Goal: Task Accomplishment & Management: Use online tool/utility

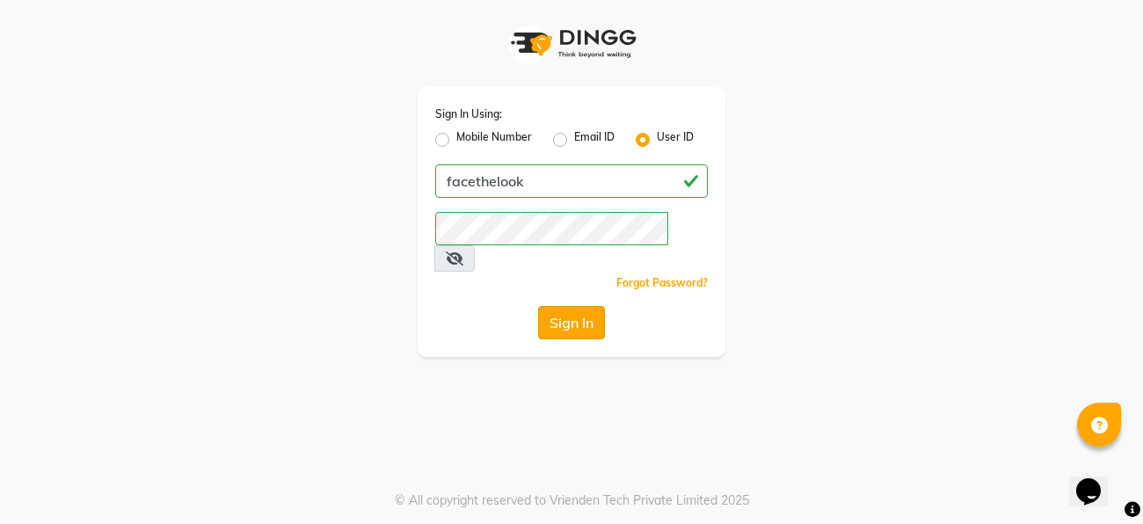
click at [555, 306] on button "Sign In" at bounding box center [571, 322] width 67 height 33
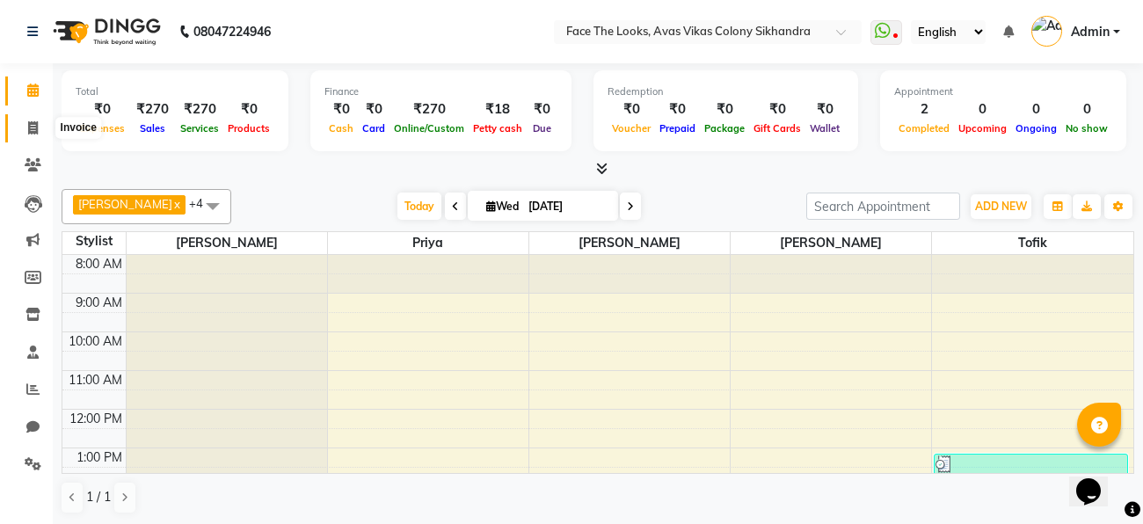
click at [40, 119] on span at bounding box center [33, 129] width 31 height 20
select select "service"
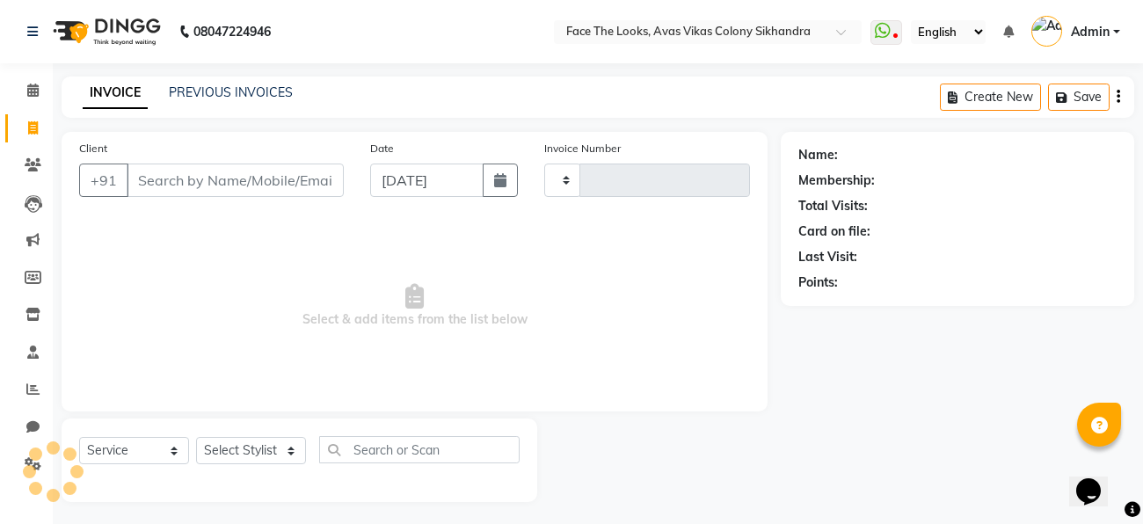
type input "0194"
select select "8471"
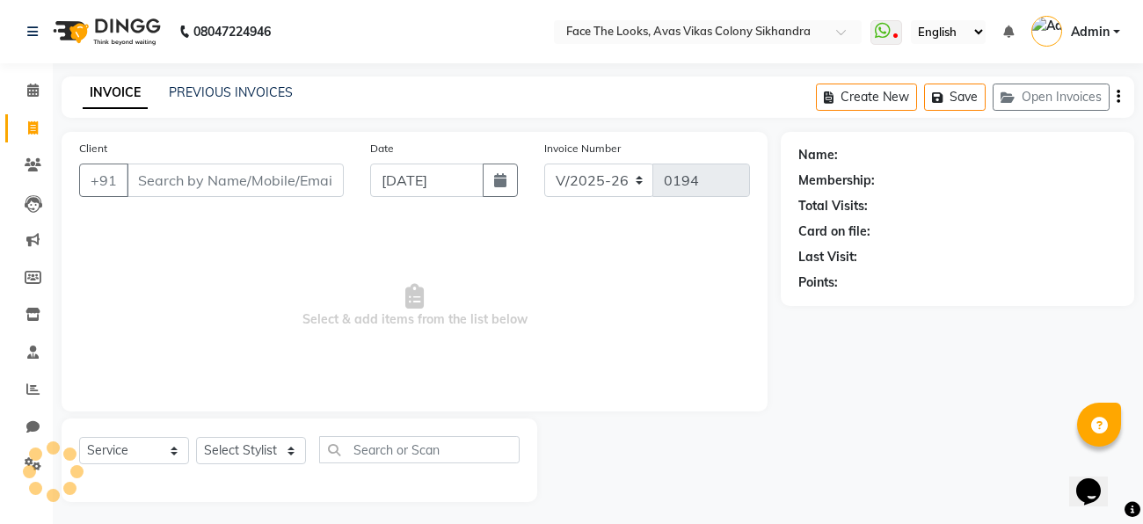
click at [244, 163] on div "Client +91" at bounding box center [211, 175] width 291 height 72
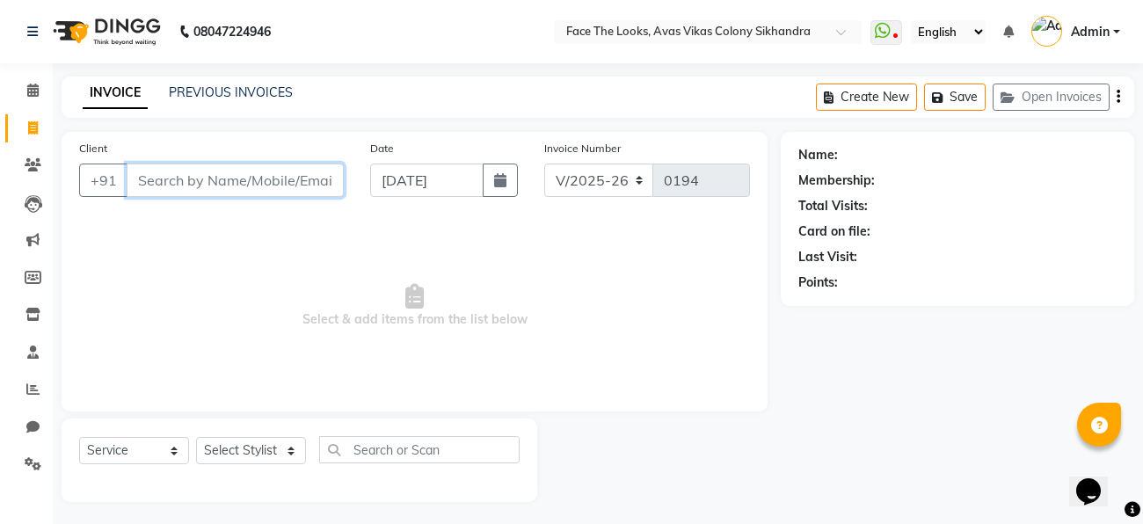
click at [230, 187] on input "Client" at bounding box center [235, 179] width 217 height 33
type input "I"
click at [248, 69] on div "08047224946 Select Location × Face The Looks, Avas Vikas Colony Sikhandra Whats…" at bounding box center [571, 264] width 1143 height 528
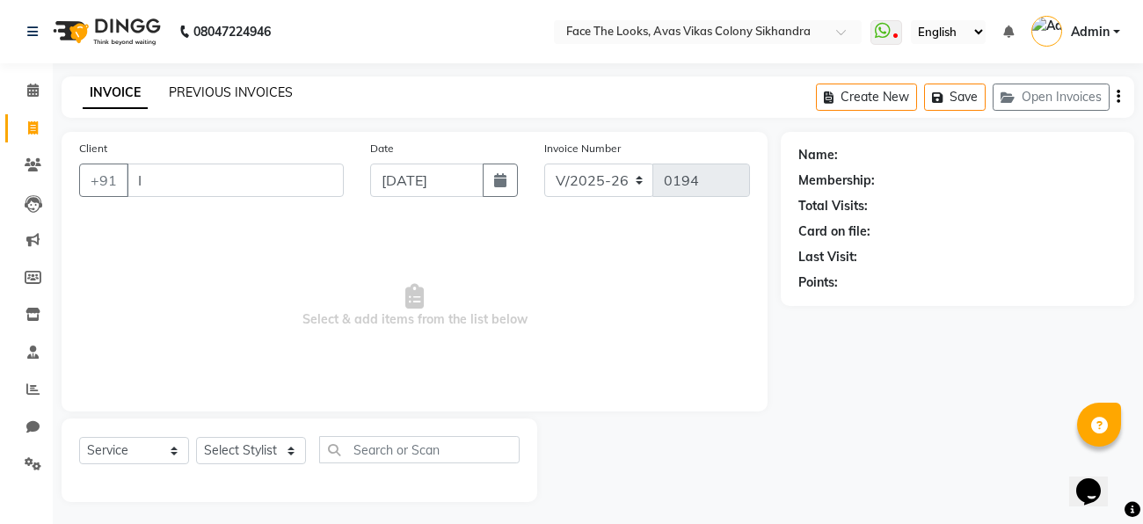
click at [268, 100] on link "PREVIOUS INVOICES" at bounding box center [231, 92] width 124 height 16
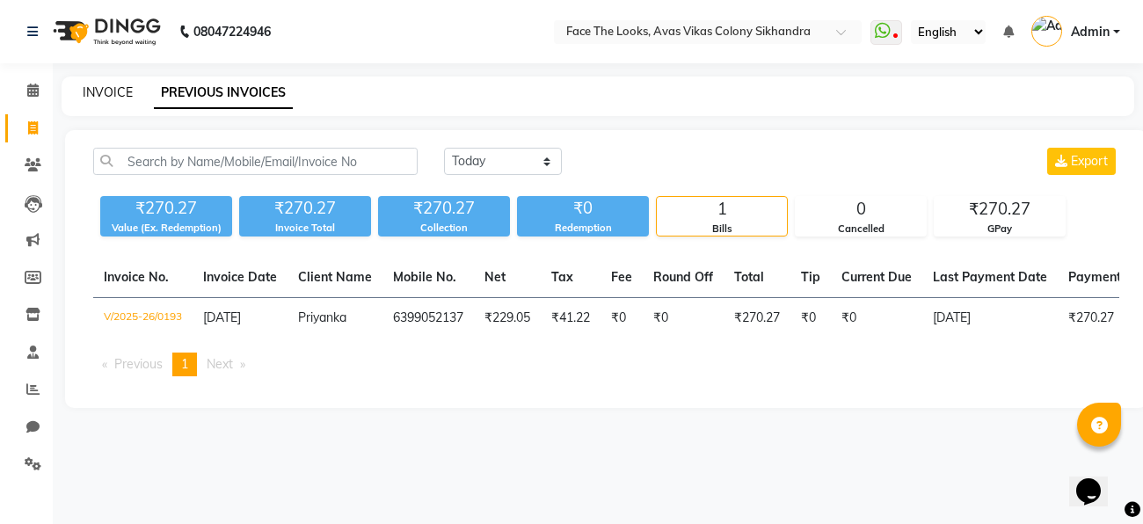
click at [100, 85] on link "INVOICE" at bounding box center [108, 92] width 50 height 16
select select "service"
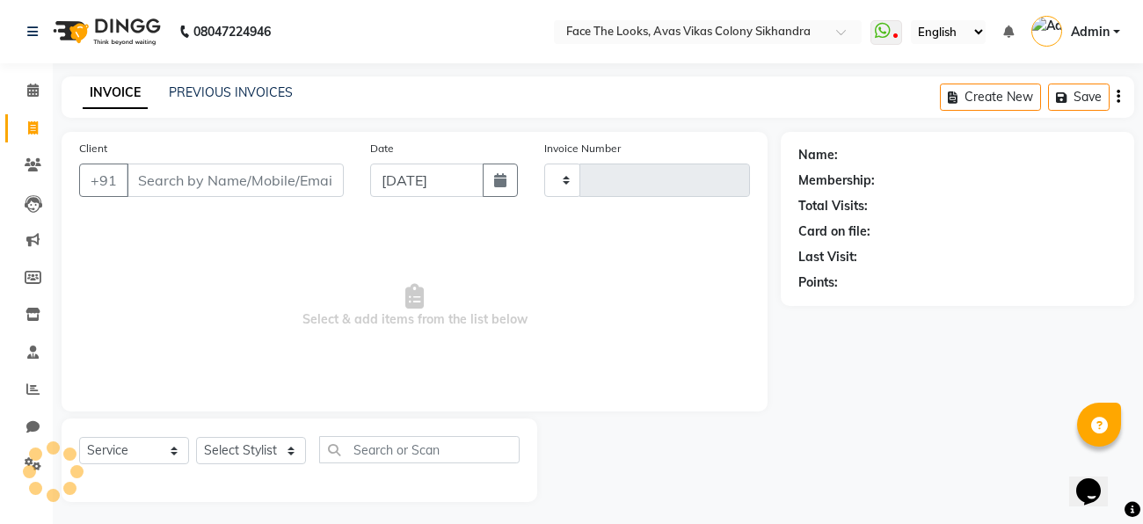
scroll to position [4, 0]
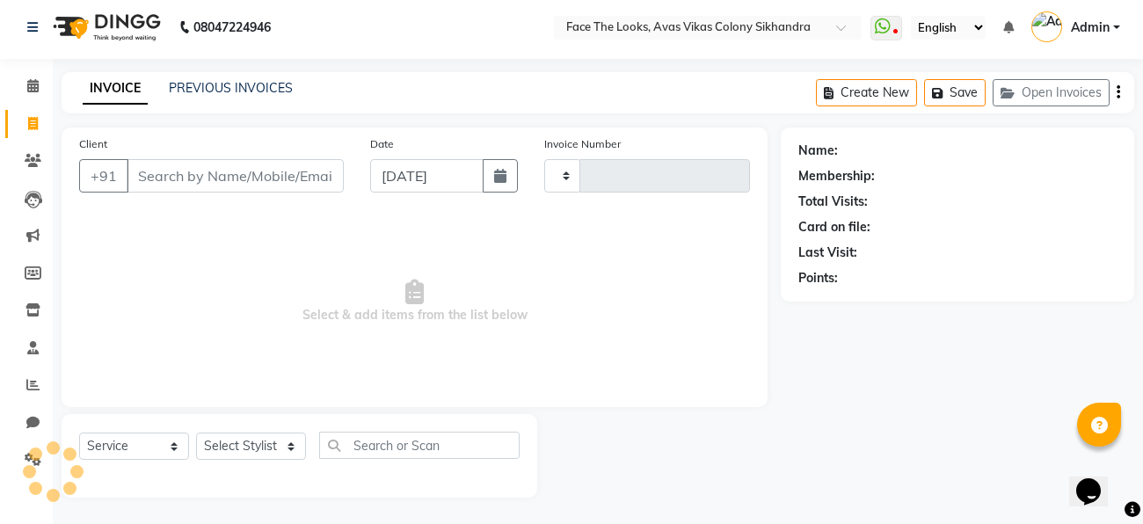
type input "0194"
select select "8471"
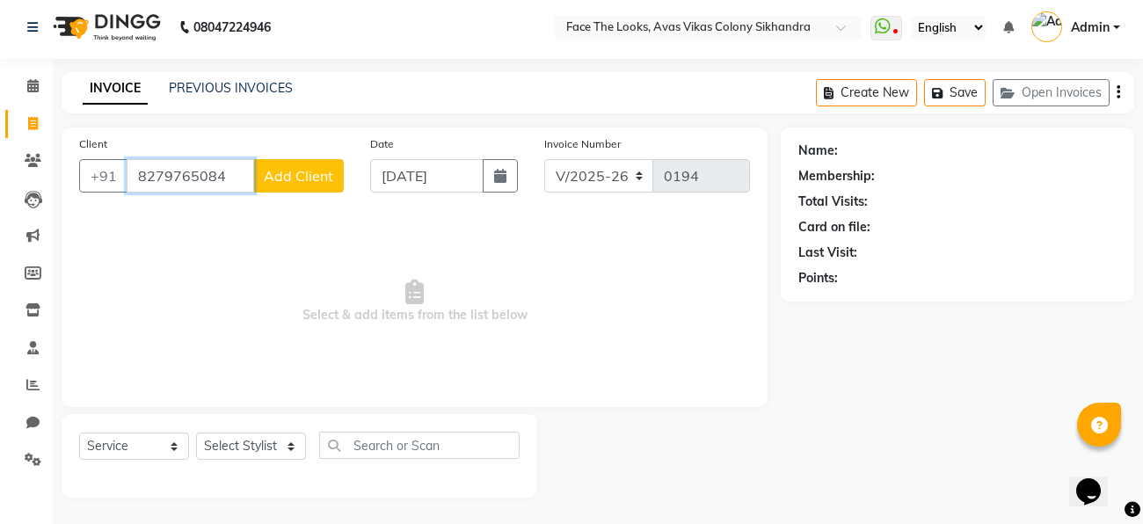
type input "8279765084"
click at [312, 171] on span "Add Client" at bounding box center [298, 176] width 69 height 18
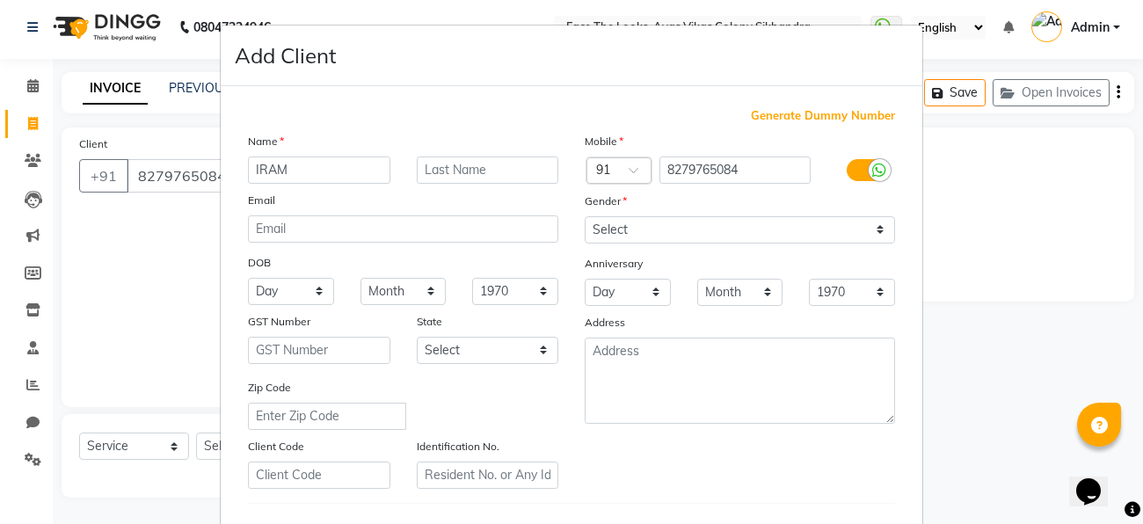
type input "IRAM"
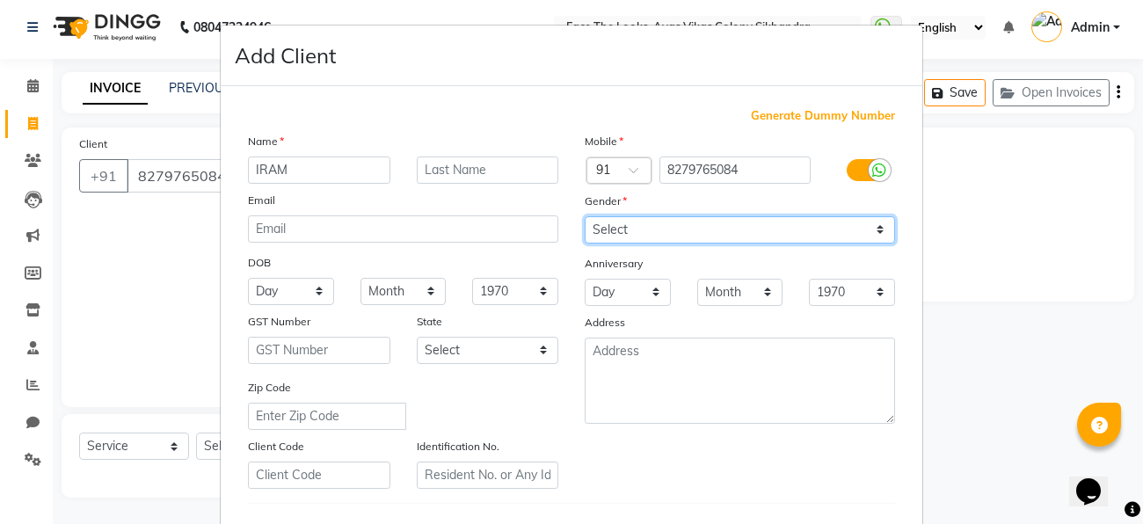
click at [733, 229] on select "Select [DEMOGRAPHIC_DATA] [DEMOGRAPHIC_DATA] Other Prefer Not To Say" at bounding box center [739, 229] width 310 height 27
select select "[DEMOGRAPHIC_DATA]"
click at [584, 216] on select "Select [DEMOGRAPHIC_DATA] [DEMOGRAPHIC_DATA] Other Prefer Not To Say" at bounding box center [739, 229] width 310 height 27
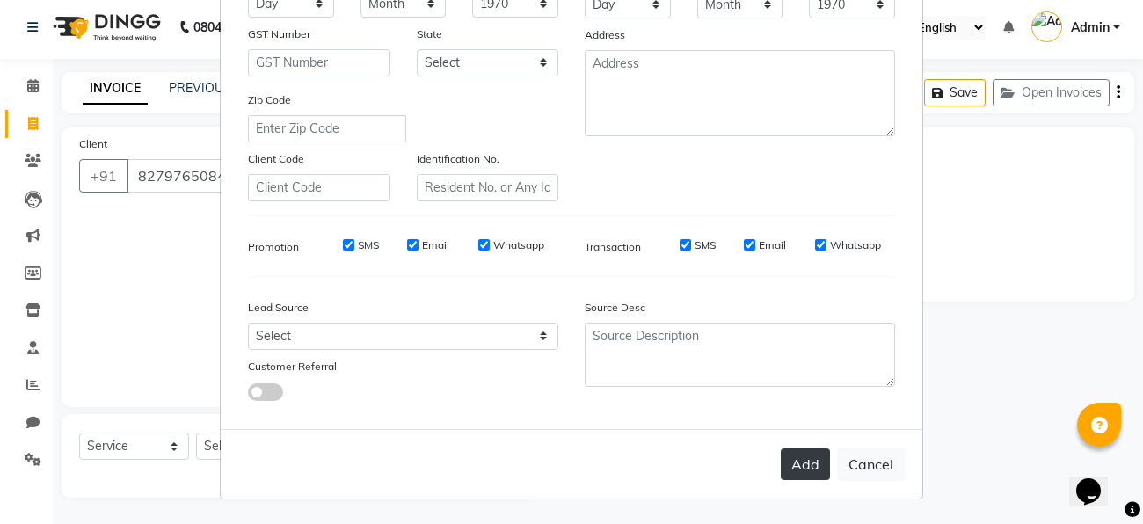
click at [808, 475] on button "Add" at bounding box center [804, 464] width 49 height 32
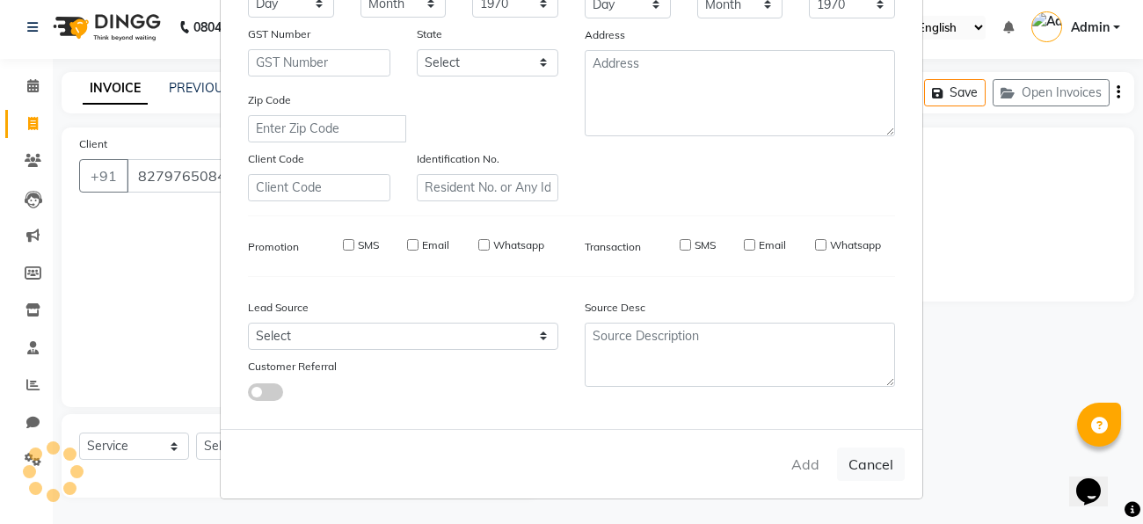
select select
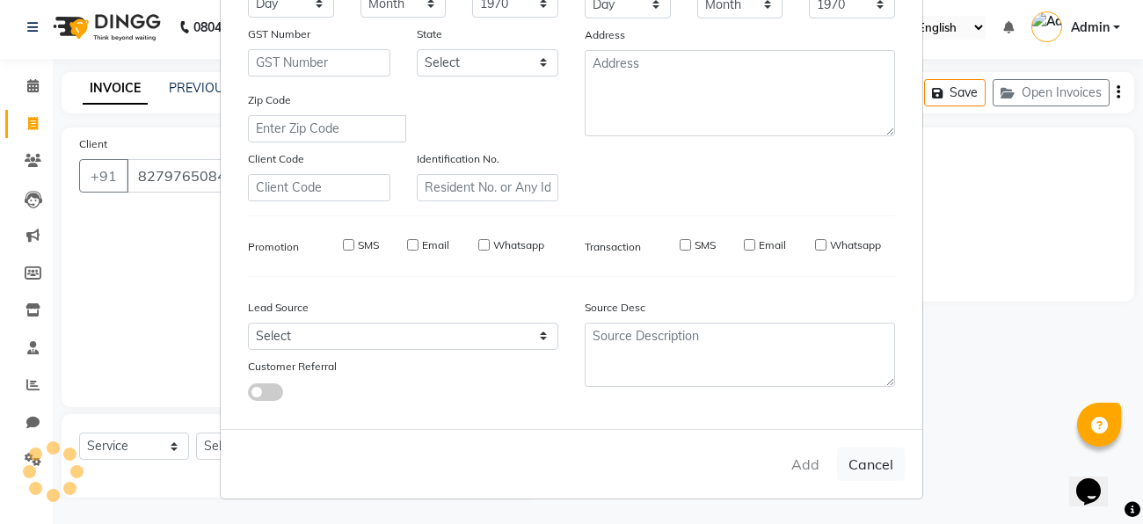
select select
checkbox input "false"
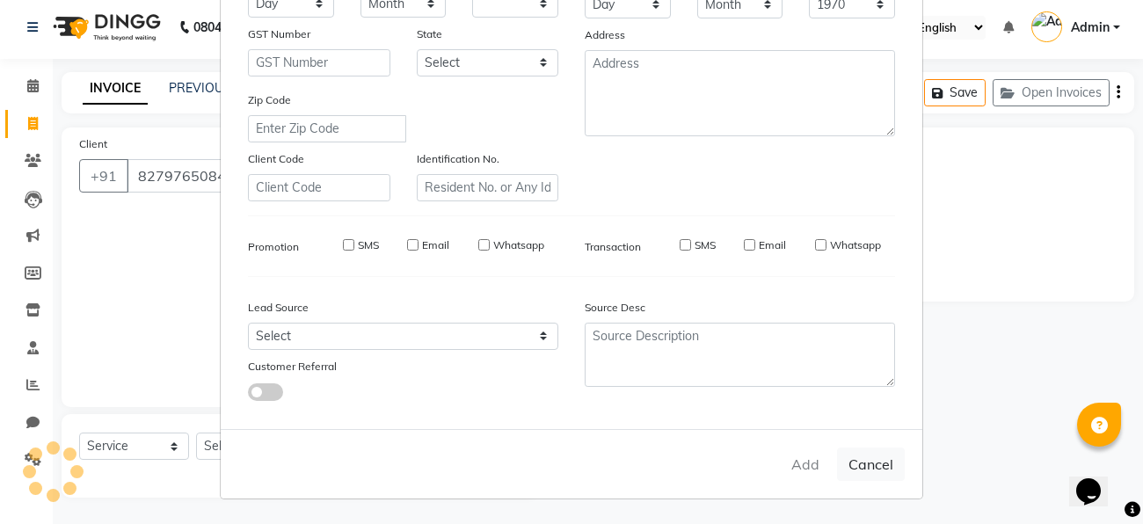
checkbox input "false"
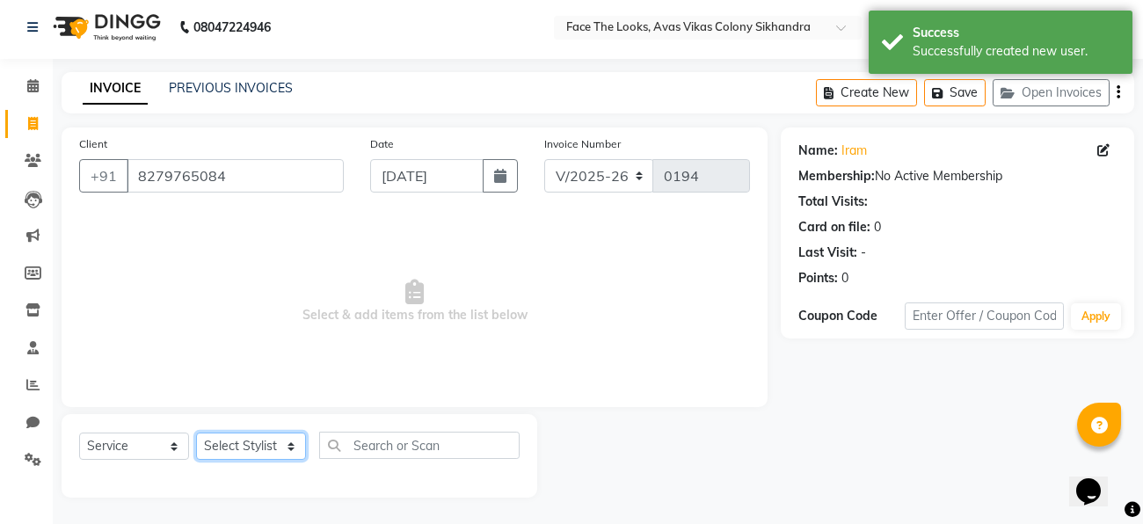
click at [290, 445] on select "Select Stylist [PERSON_NAME] Priya [PERSON_NAME] [PERSON_NAME]" at bounding box center [251, 445] width 110 height 27
select select "83825"
click at [196, 432] on select "Select Stylist [PERSON_NAME] Priya [PERSON_NAME] [PERSON_NAME]" at bounding box center [251, 445] width 110 height 27
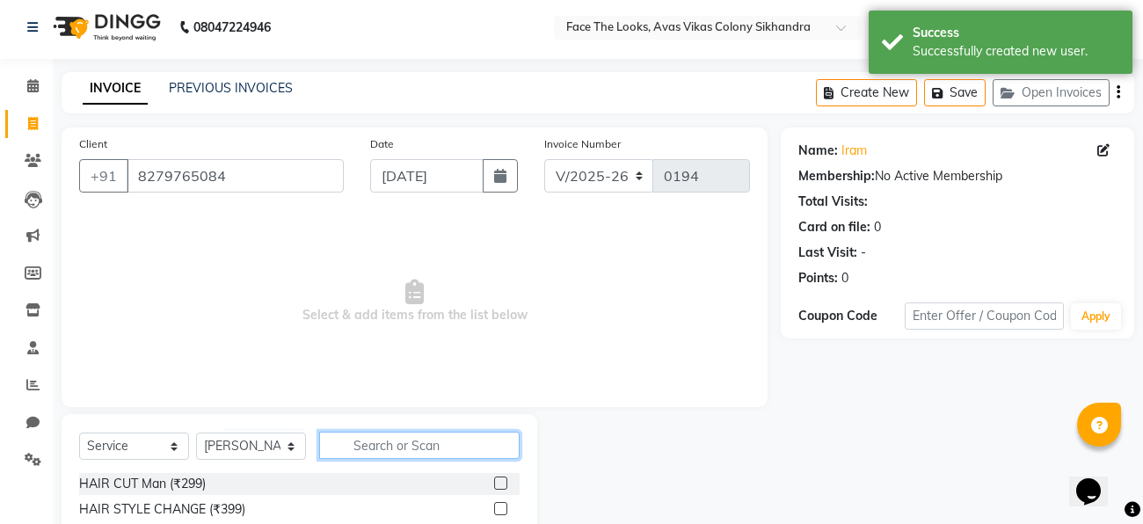
click at [425, 446] on input "text" at bounding box center [419, 445] width 200 height 27
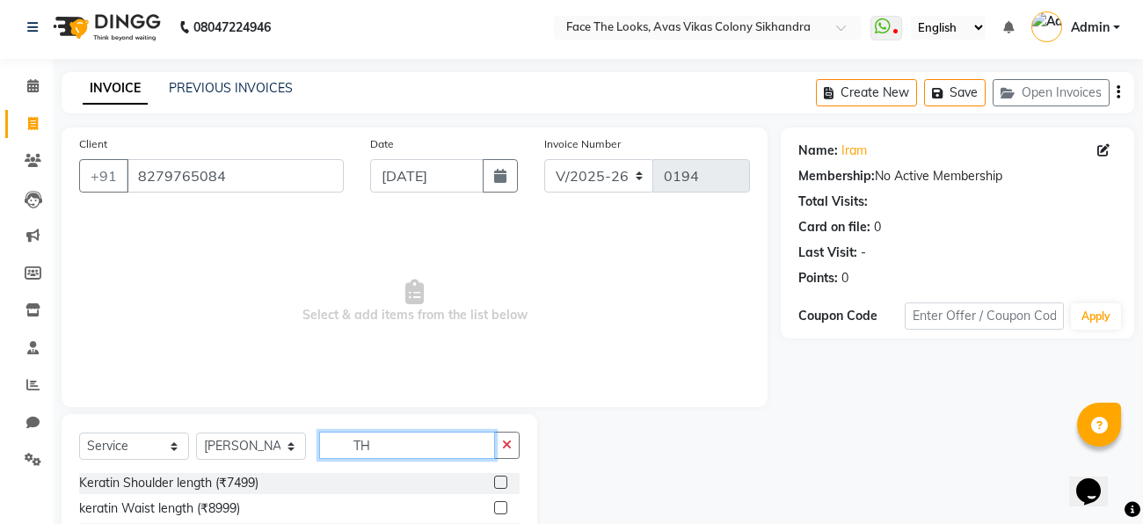
scroll to position [180, 0]
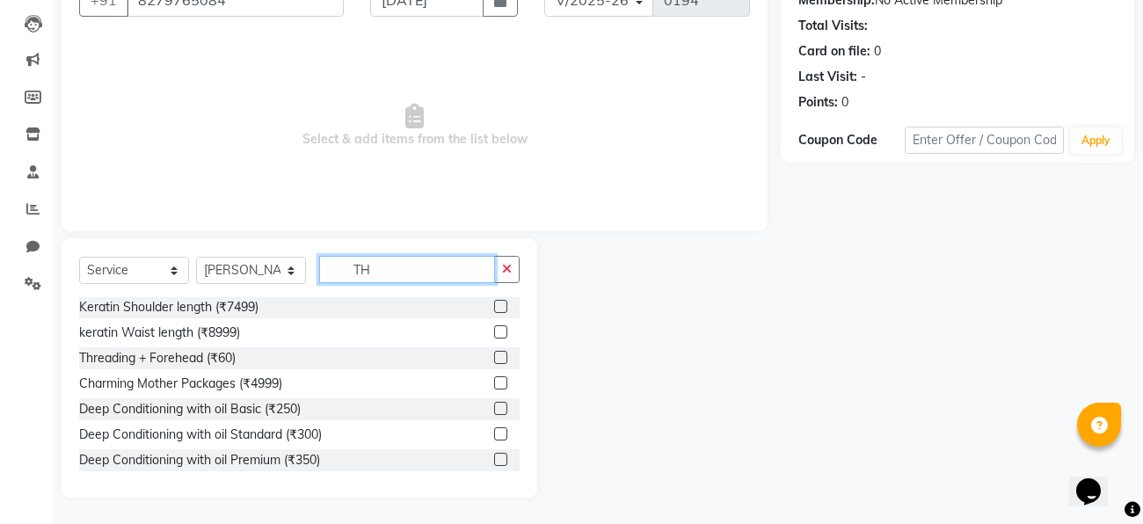
type input "T"
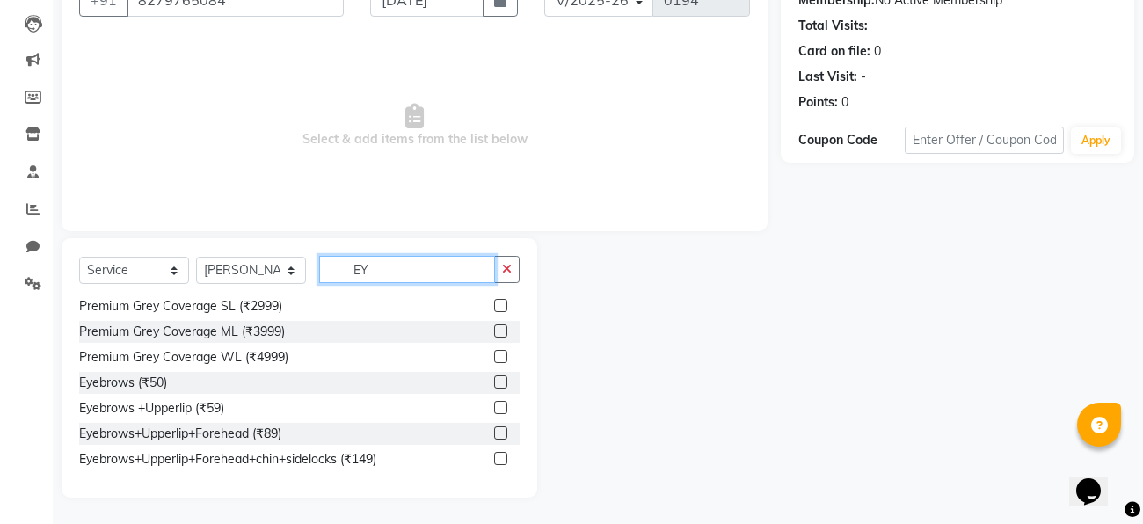
type input "EY"
click at [405, 391] on div "Eyebrows (₹50)" at bounding box center [299, 383] width 440 height 22
click at [503, 381] on label at bounding box center [500, 381] width 13 height 13
click at [503, 381] on input "checkbox" at bounding box center [499, 382] width 11 height 11
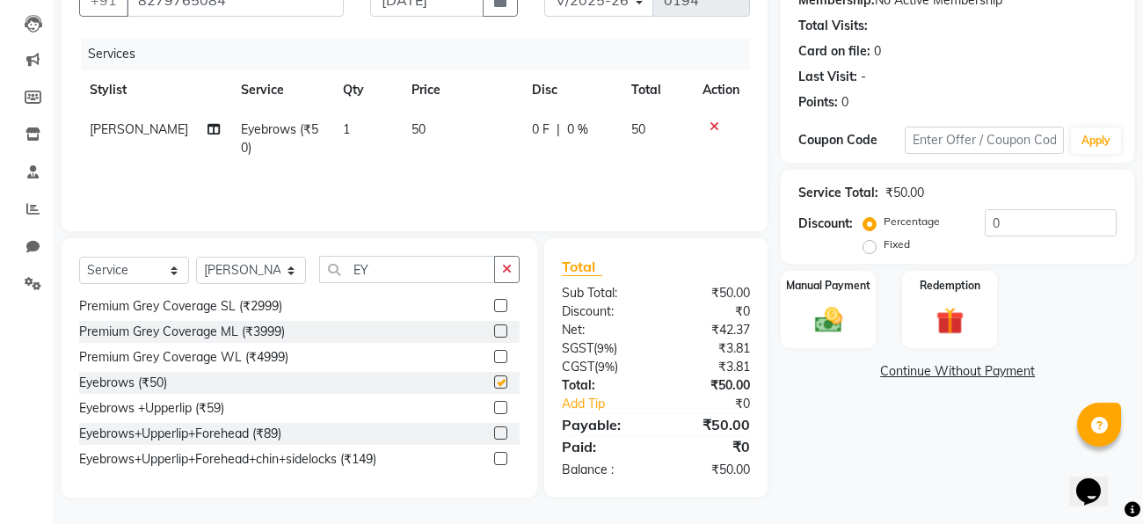
checkbox input "false"
click at [343, 133] on span "1" at bounding box center [346, 129] width 7 height 16
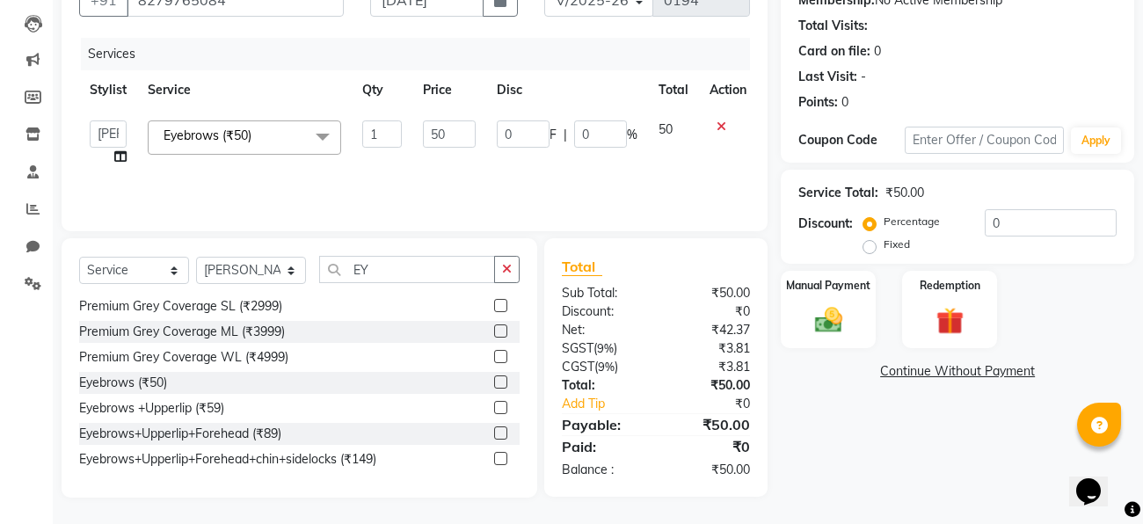
click at [403, 132] on td "1" at bounding box center [382, 143] width 61 height 67
click at [391, 134] on input "1" at bounding box center [382, 133] width 40 height 27
type input "2"
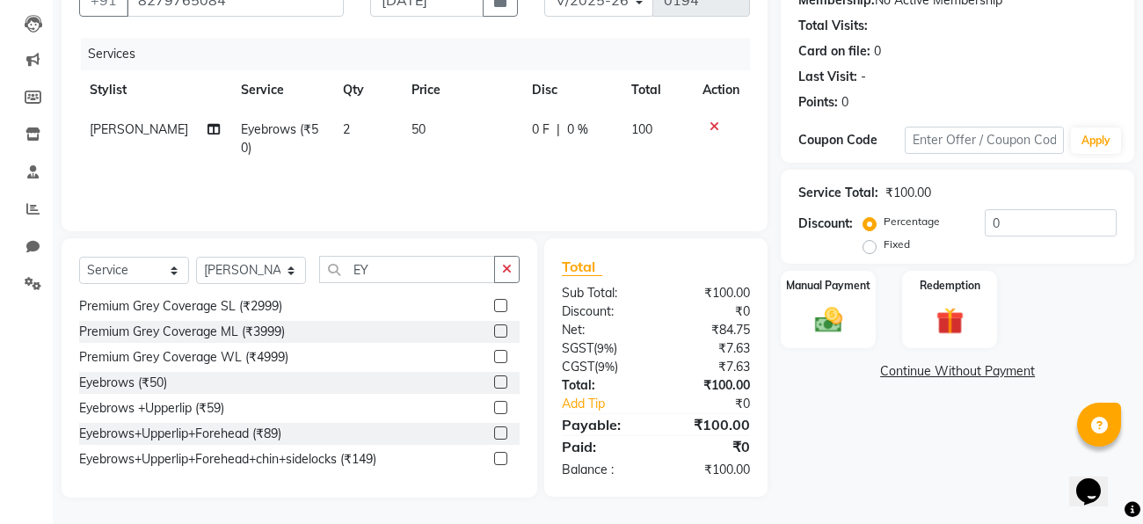
click at [532, 126] on span "0 F" at bounding box center [541, 129] width 18 height 18
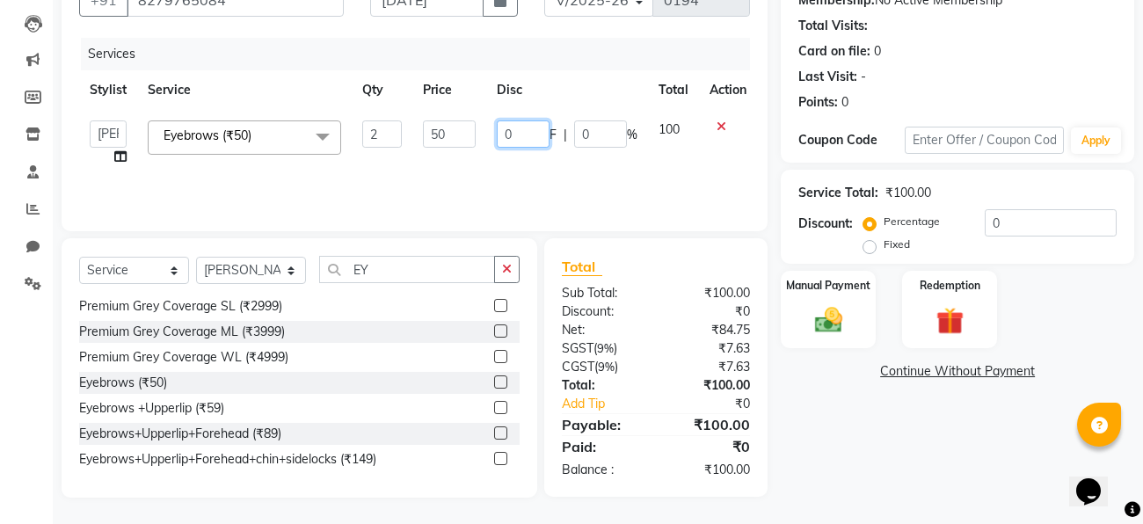
click at [537, 130] on input "0" at bounding box center [523, 133] width 53 height 27
type input "2"
type input "20"
click at [596, 184] on div "Services Stylist Service Qty Price Disc Total Action [PERSON_NAME] Priya [PERSO…" at bounding box center [414, 126] width 671 height 176
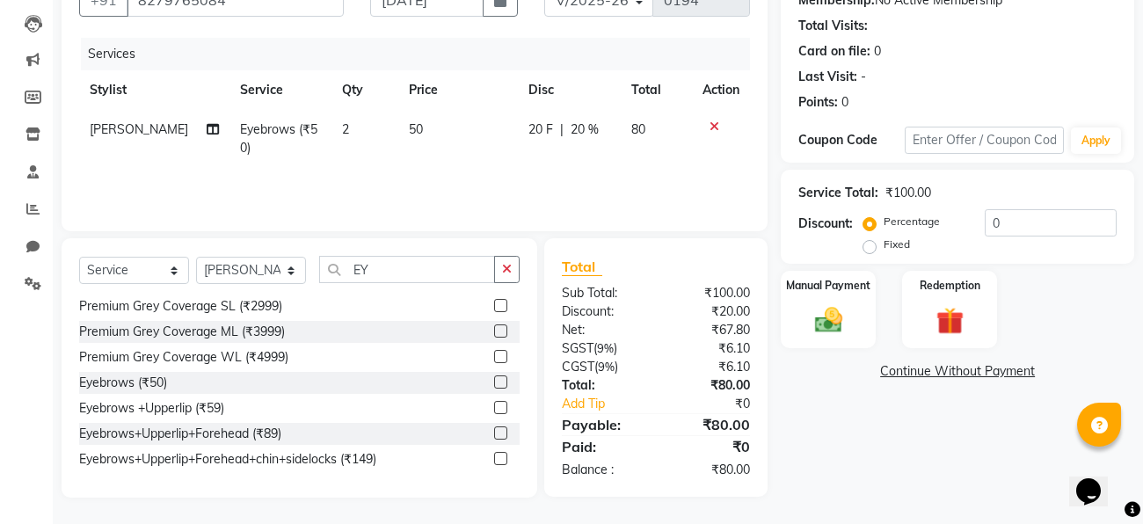
click at [535, 128] on span "20 F" at bounding box center [540, 129] width 25 height 18
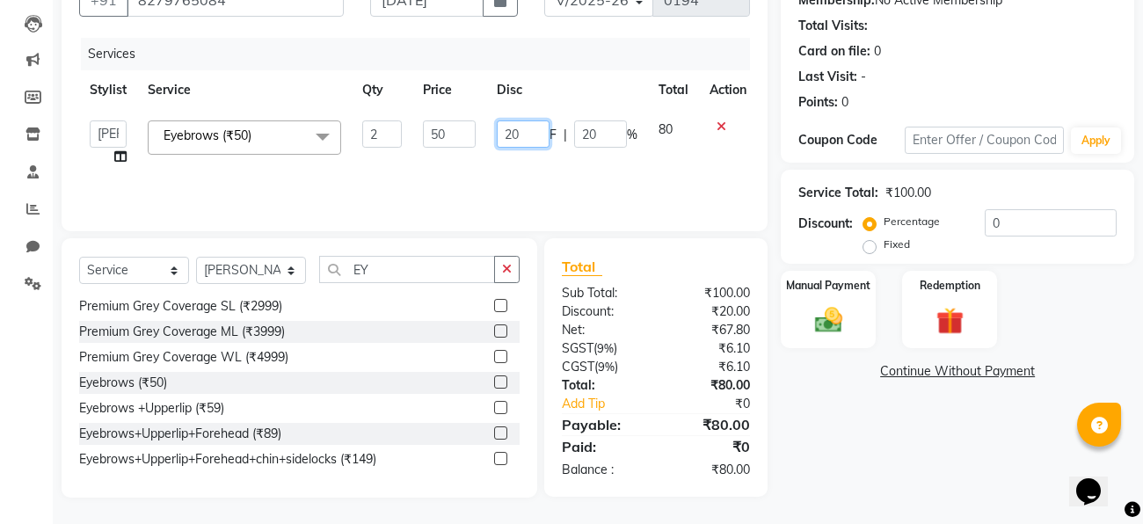
click at [535, 129] on input "20" at bounding box center [523, 133] width 53 height 27
type input "2"
type input "40"
click at [563, 171] on div "Services Stylist Service Qty Price Disc Total Action [PERSON_NAME] Priya [PERSO…" at bounding box center [414, 126] width 671 height 176
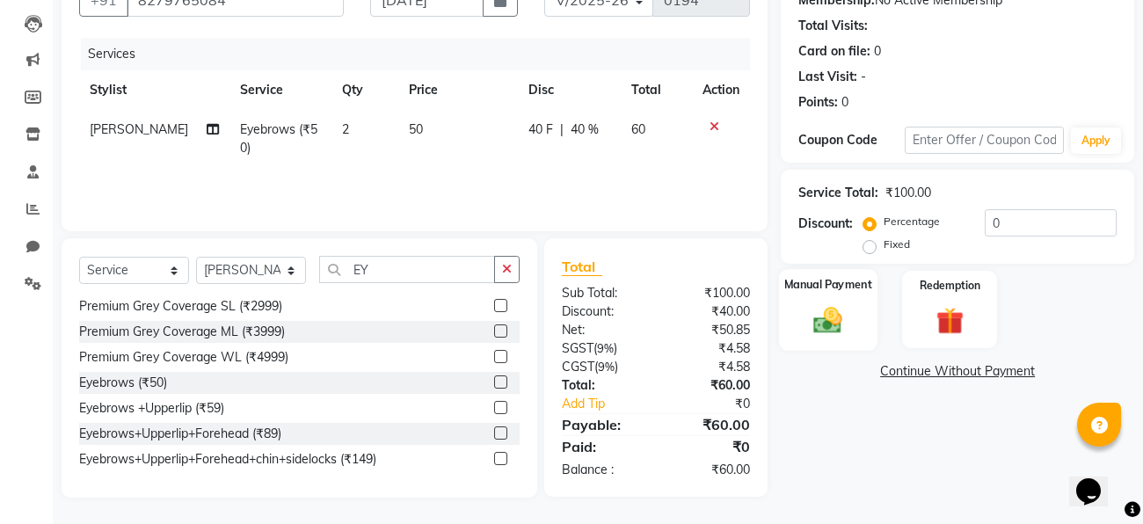
click at [852, 306] on div "Manual Payment" at bounding box center [828, 309] width 98 height 81
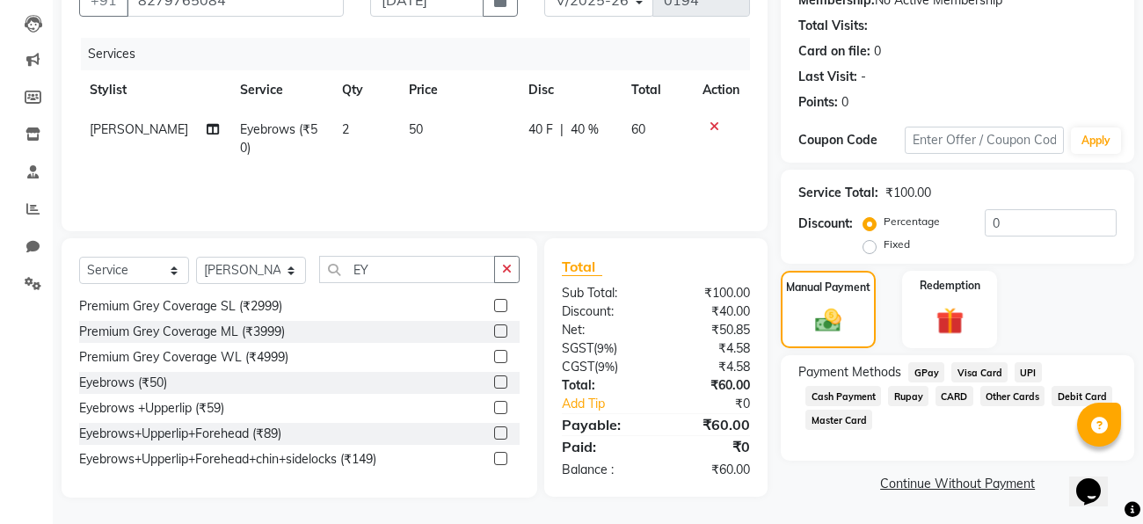
click at [928, 372] on span "GPay" at bounding box center [926, 372] width 36 height 20
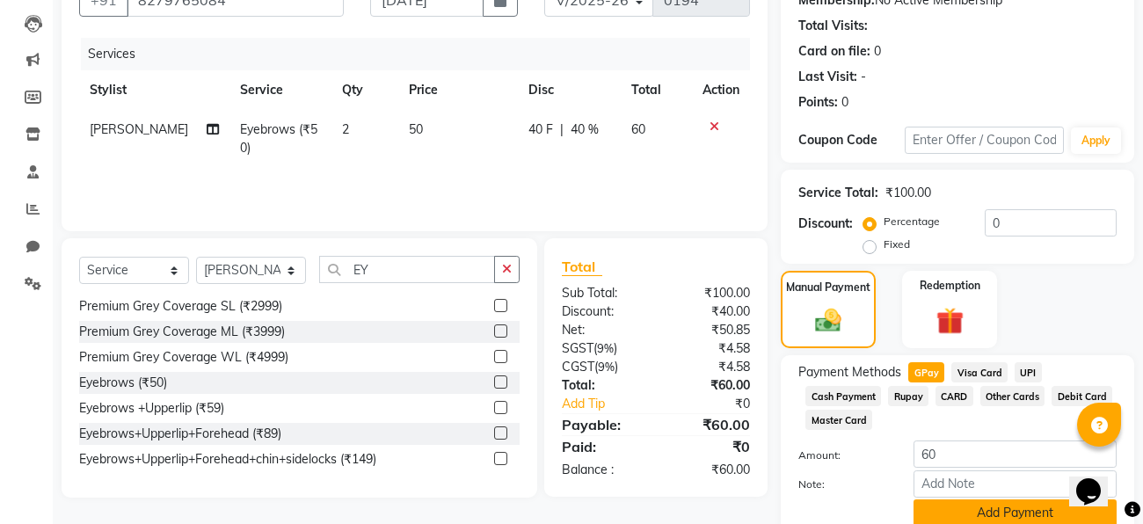
click at [953, 512] on button "Add Payment" at bounding box center [1014, 512] width 203 height 27
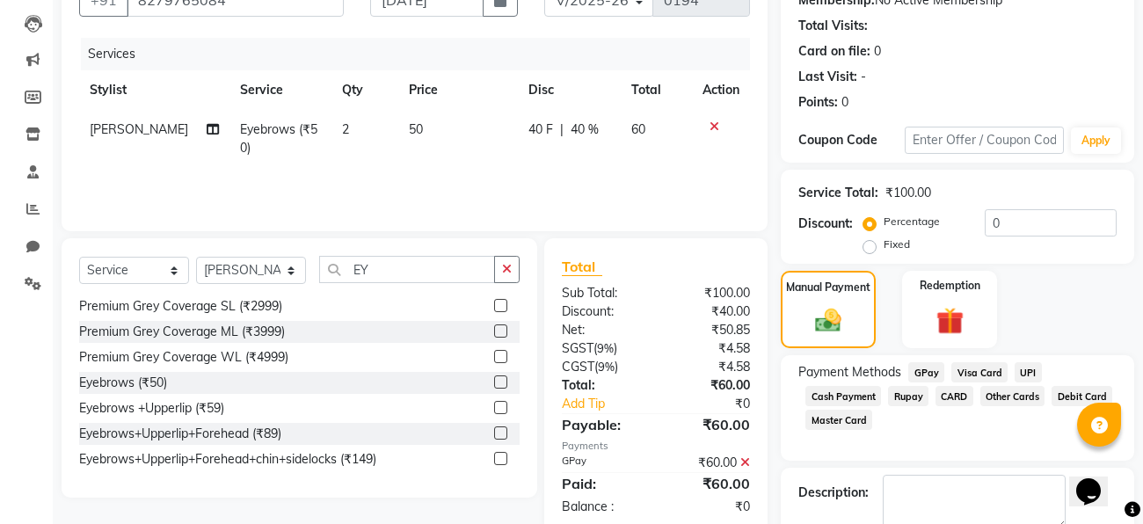
scroll to position [278, 0]
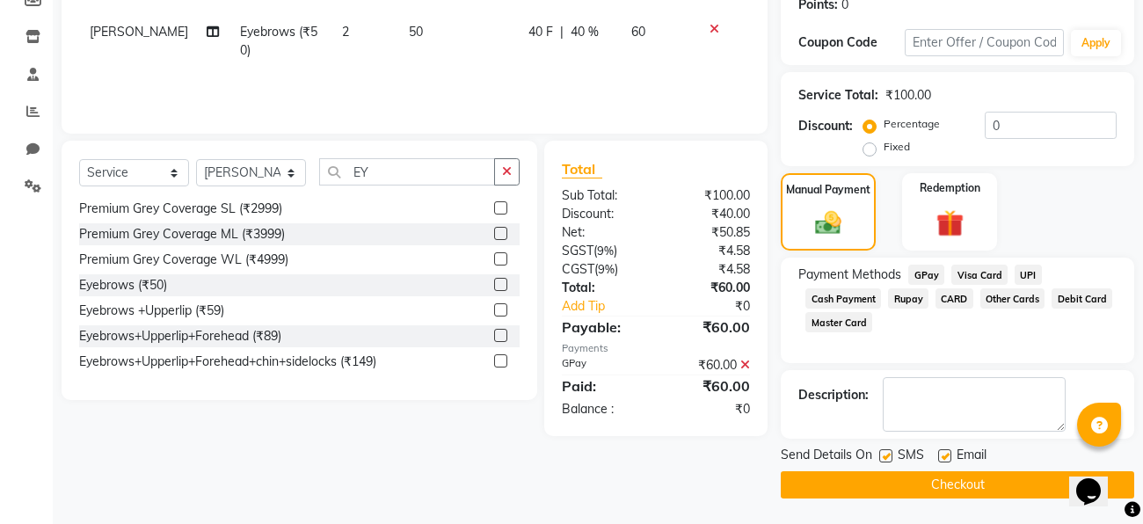
click at [878, 490] on button "Checkout" at bounding box center [956, 484] width 353 height 27
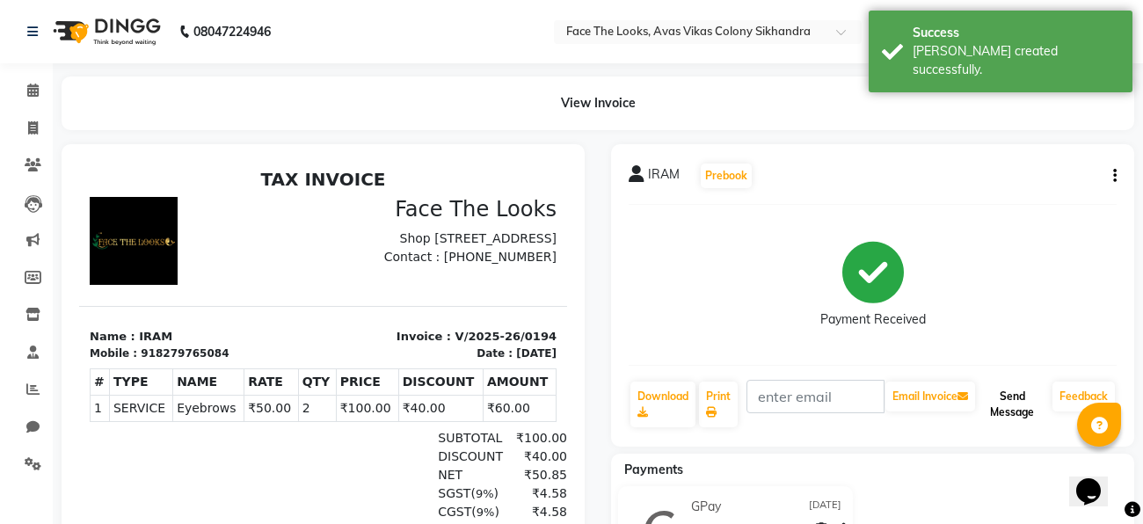
click at [1026, 411] on button "Send Message" at bounding box center [1011, 404] width 67 height 46
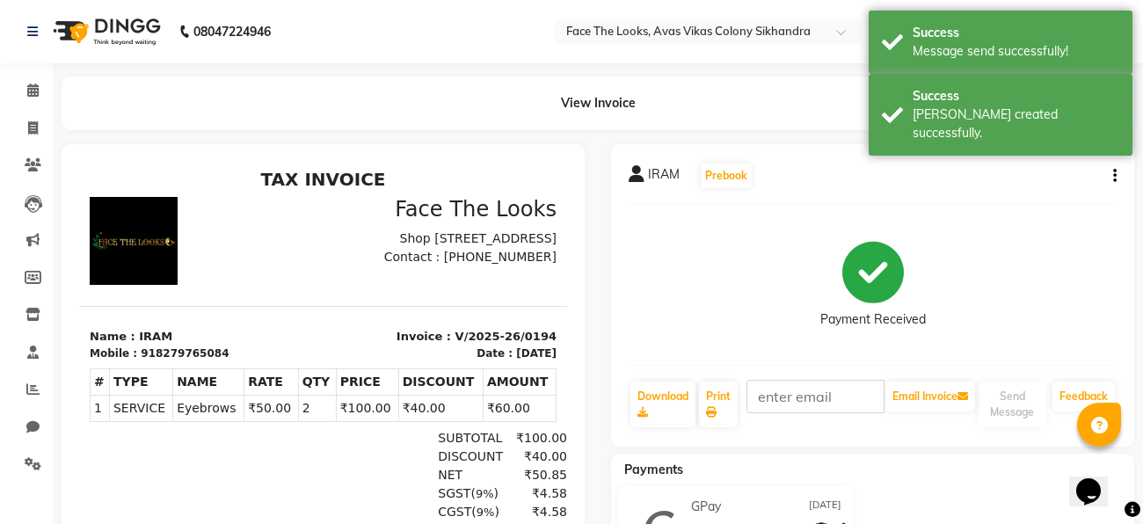
scroll to position [156, 0]
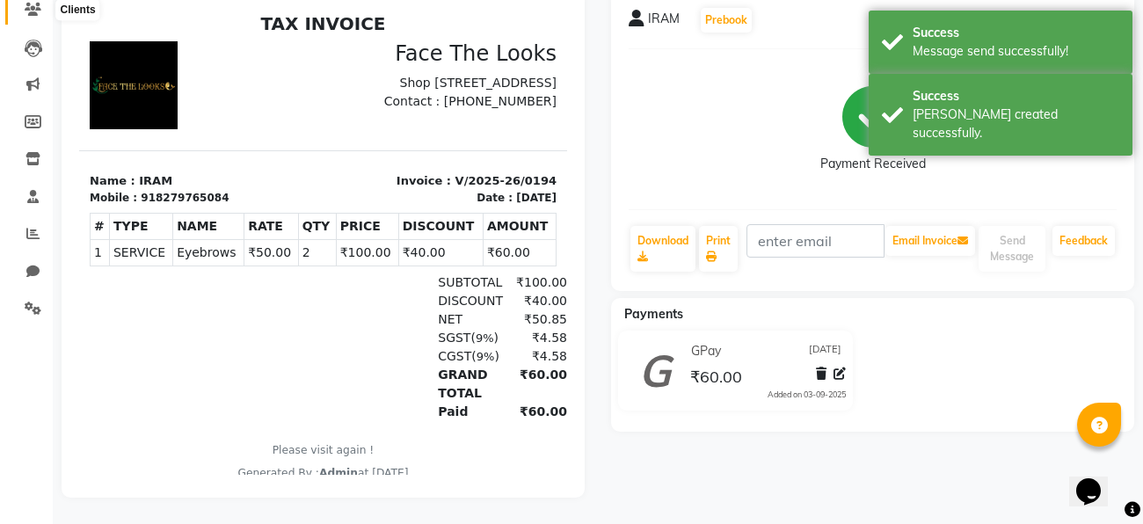
click at [21, 13] on span at bounding box center [33, 10] width 31 height 20
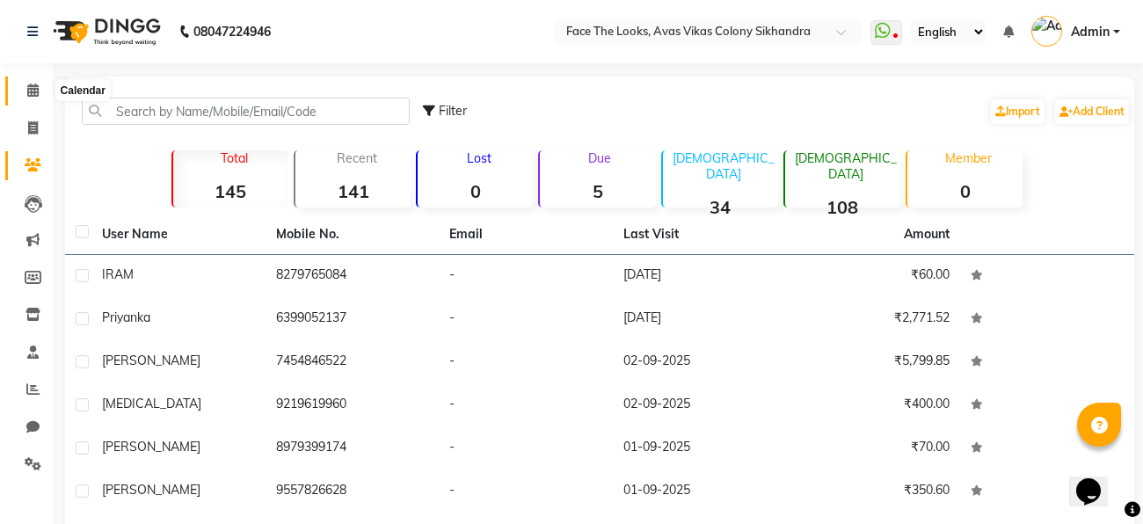
click at [31, 82] on span at bounding box center [33, 91] width 31 height 20
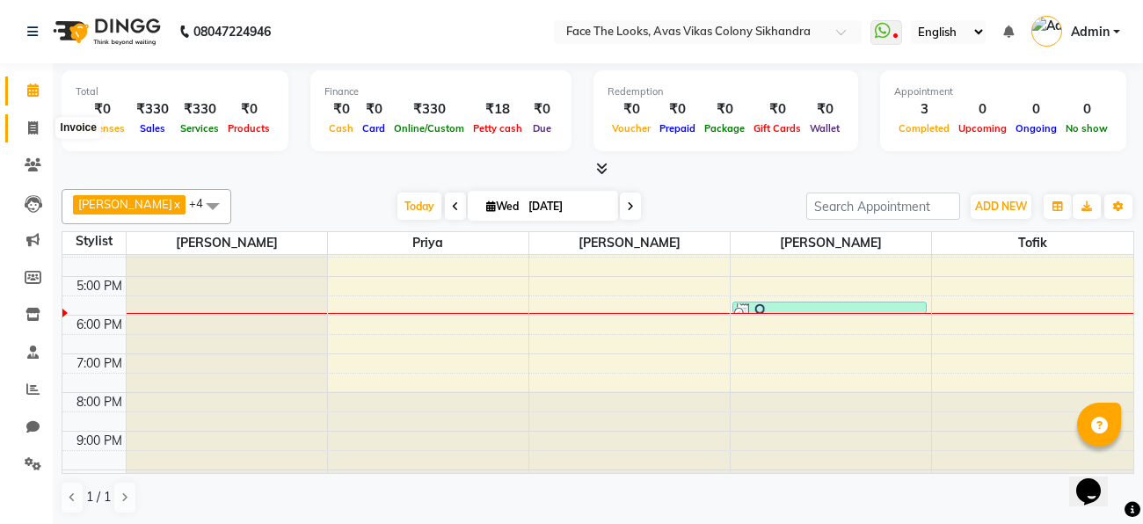
click at [40, 130] on span at bounding box center [33, 129] width 31 height 20
select select "service"
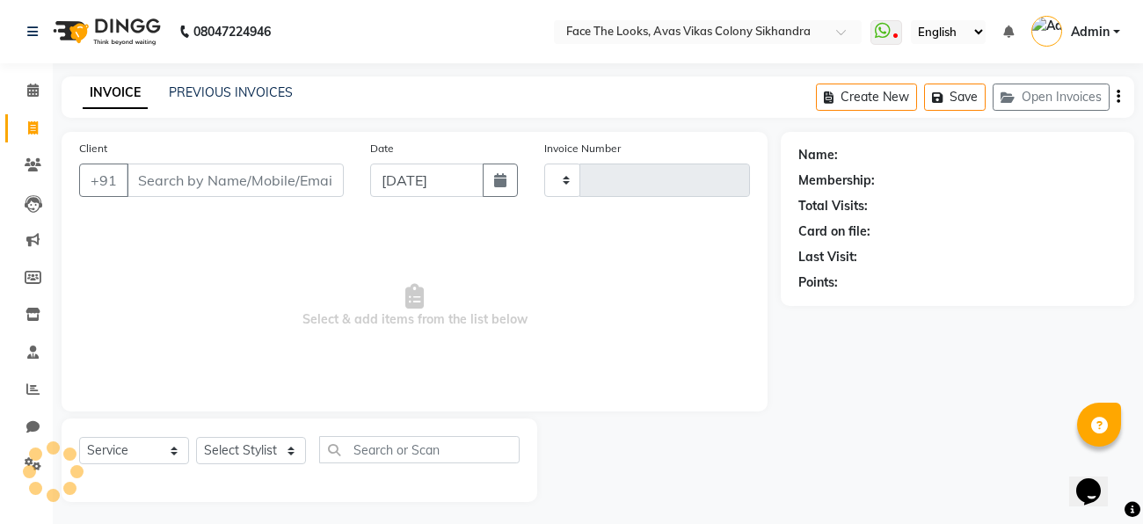
type input "0195"
select select "8471"
click at [192, 88] on link "PREVIOUS INVOICES" at bounding box center [231, 92] width 124 height 16
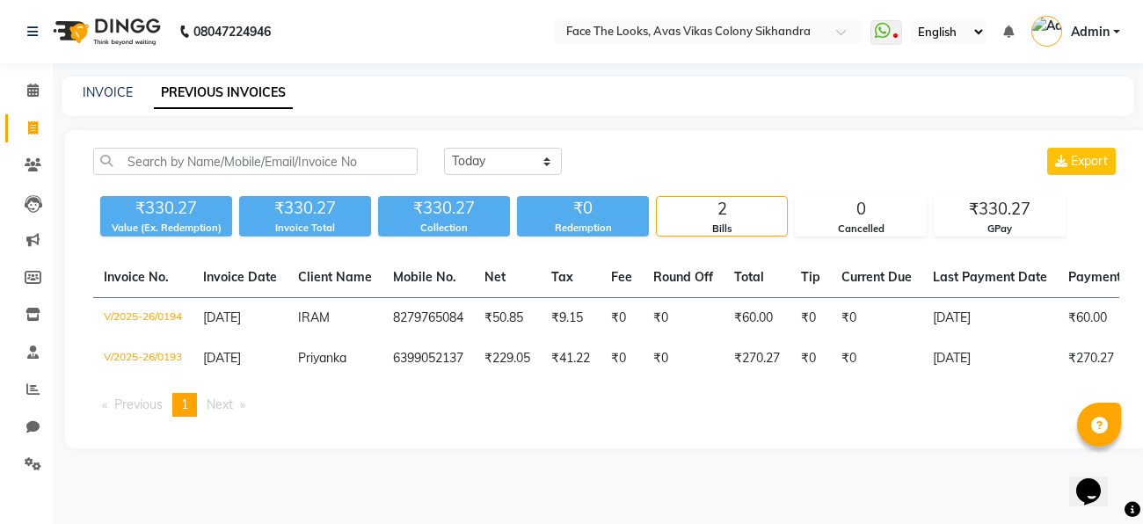
click at [497, 439] on div "[DATE] [DATE] Custom Range Export ₹330.27 Value (Ex. Redemption) ₹330.27 Invoic…" at bounding box center [606, 289] width 1082 height 318
